Goal: Navigation & Orientation: Find specific page/section

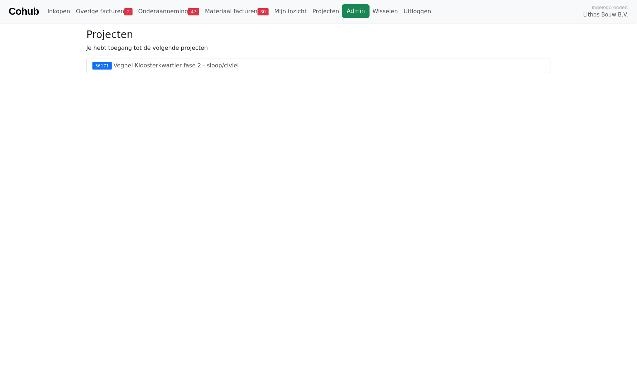
click at [342, 11] on link "Admin" at bounding box center [356, 11] width 28 height 14
click at [249, 8] on link "Wisselen" at bounding box center [256, 11] width 31 height 14
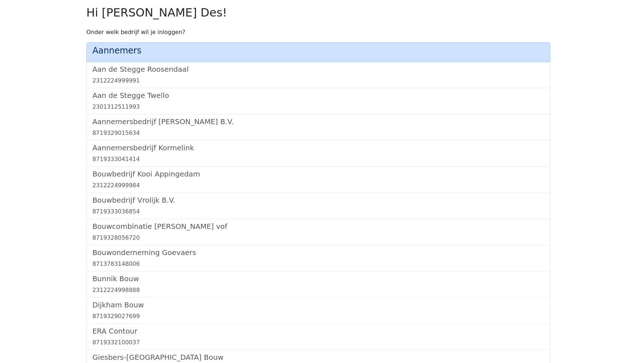
scroll to position [508, 0]
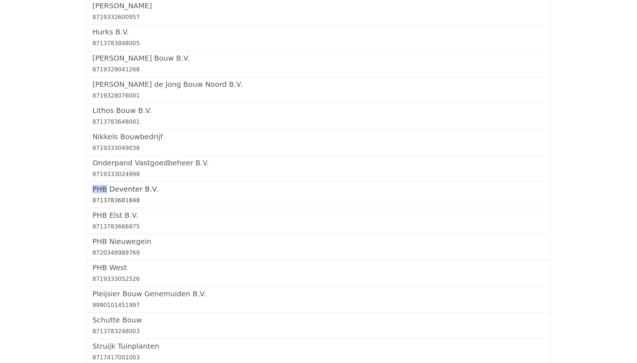
click at [122, 186] on link "PHB Deventer B.V. 8713783681848" at bounding box center [318, 195] width 452 height 20
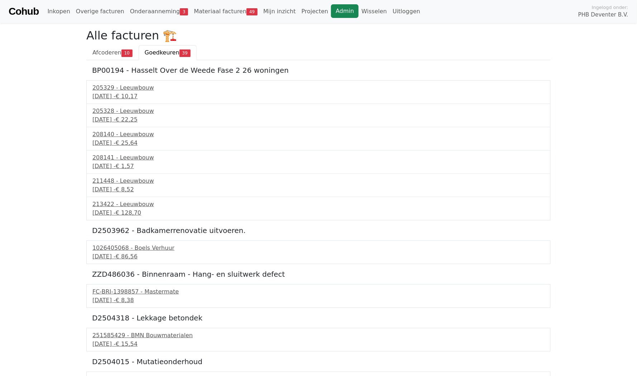
click at [331, 11] on link "Admin" at bounding box center [345, 11] width 28 height 14
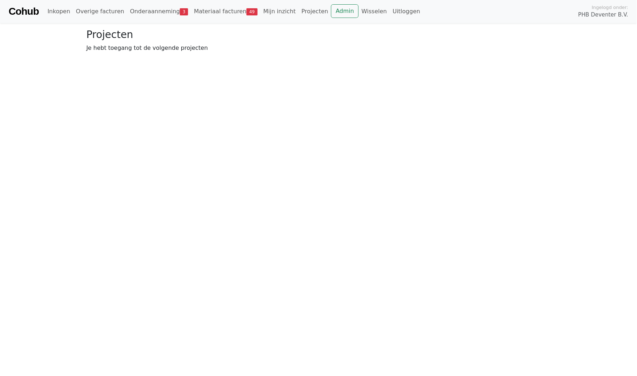
click at [154, 18] on div "Cohub Inkopen Overige facturen Onderaanneming 3 Materiaal facturen 49 Mijn inzi…" at bounding box center [318, 11] width 637 height 23
click at [331, 11] on link "Admin" at bounding box center [345, 11] width 28 height 14
